Goal: Use online tool/utility: Utilize a website feature to perform a specific function

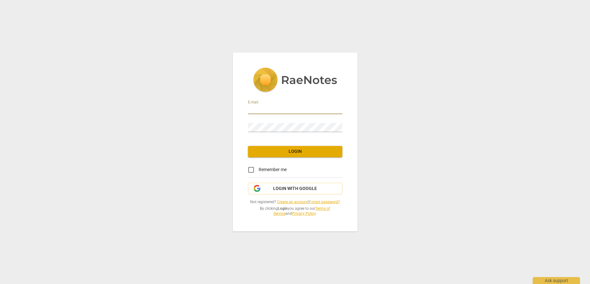
click at [306, 110] on input "email" at bounding box center [295, 109] width 94 height 9
type input "[EMAIL_ADDRESS][DOMAIN_NAME]"
click at [293, 151] on span "Login" at bounding box center [295, 152] width 84 height 6
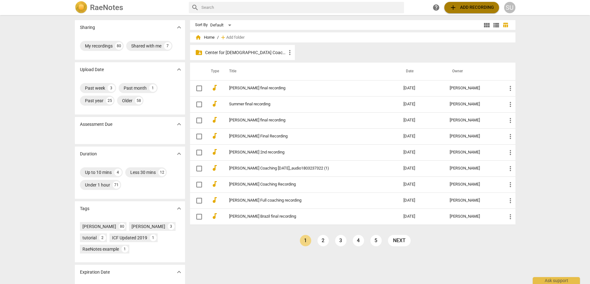
click at [461, 6] on span "add Add recording" at bounding box center [471, 8] width 45 height 8
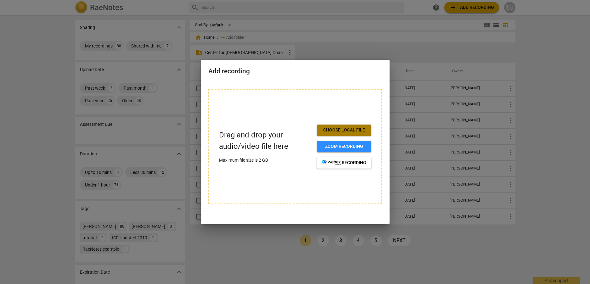
click at [340, 131] on span "Choose local file" at bounding box center [344, 130] width 44 height 6
click at [345, 130] on span "Choose local file" at bounding box center [344, 130] width 44 height 6
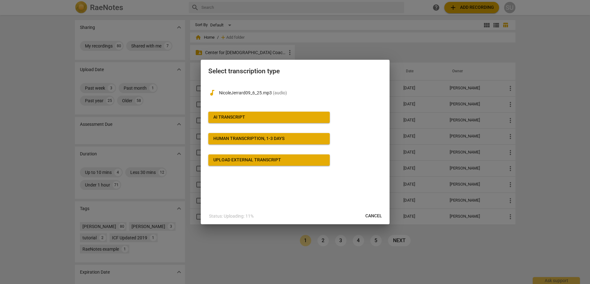
click at [235, 117] on div "AI Transcript" at bounding box center [229, 117] width 32 height 6
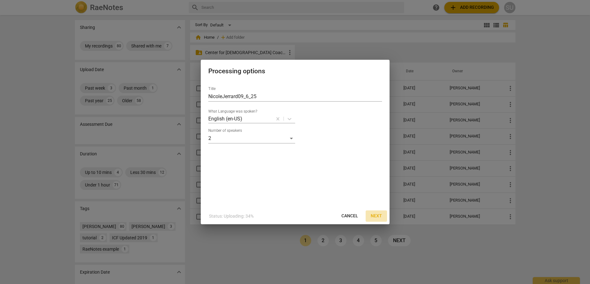
click at [373, 215] on span "Next" at bounding box center [376, 216] width 11 height 6
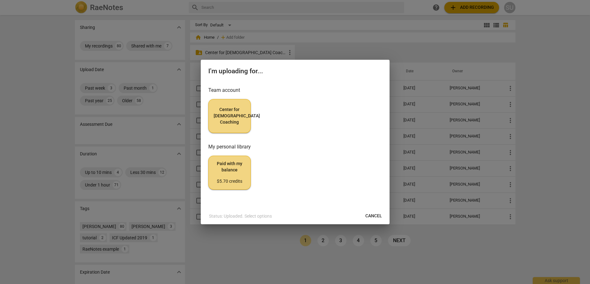
click at [243, 114] on span "Center for [DEMOGRAPHIC_DATA] Coaching" at bounding box center [230, 116] width 32 height 19
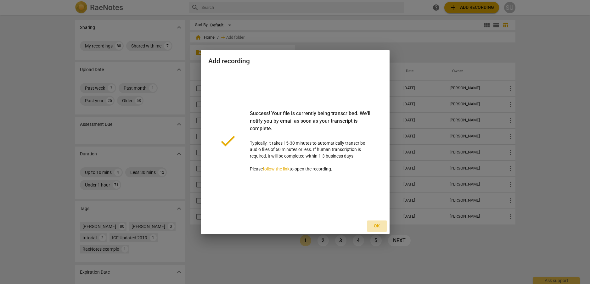
click at [377, 225] on span "Ok" at bounding box center [377, 226] width 10 height 6
